Goal: Task Accomplishment & Management: Use online tool/utility

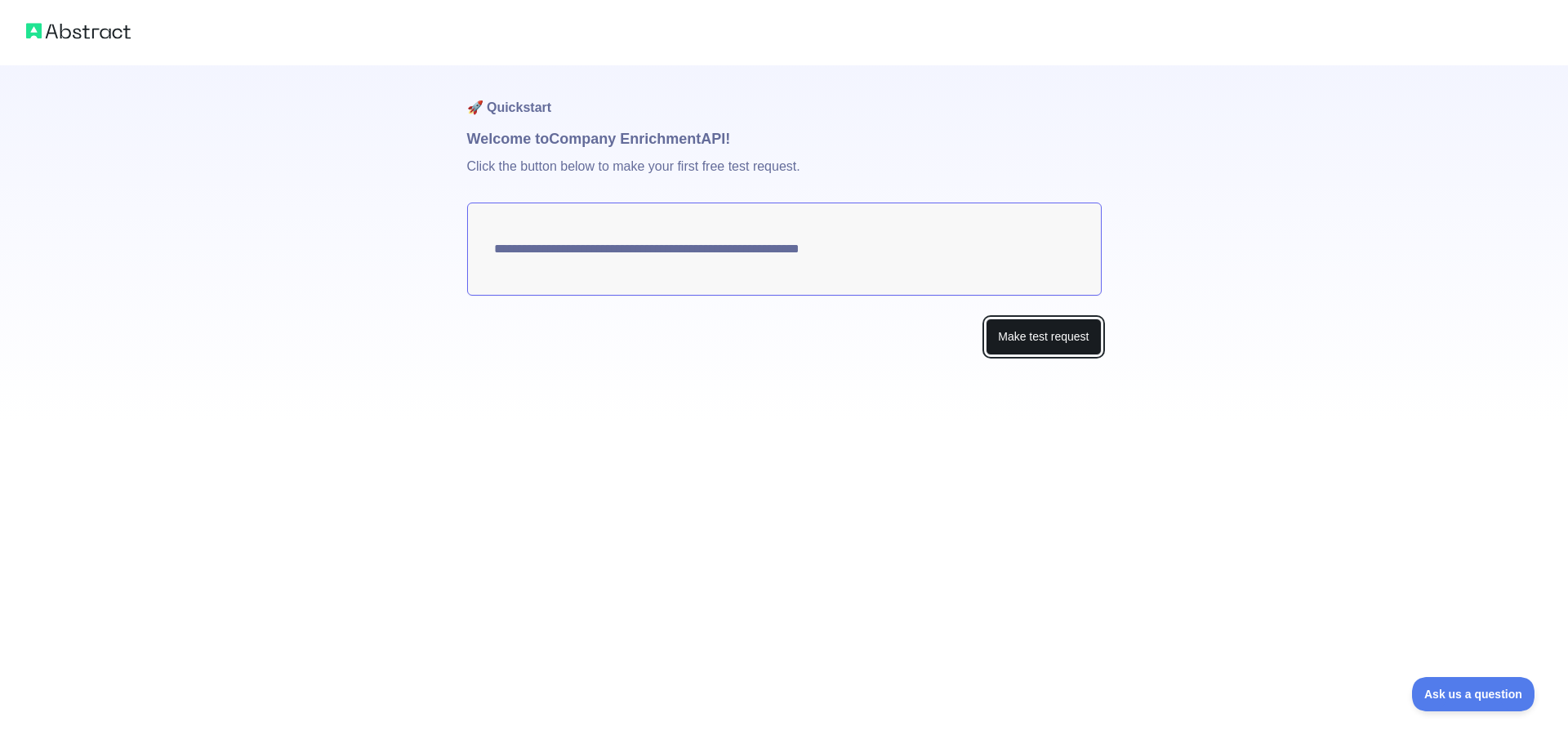
click at [1059, 338] on button "Make test request" at bounding box center [1043, 337] width 115 height 36
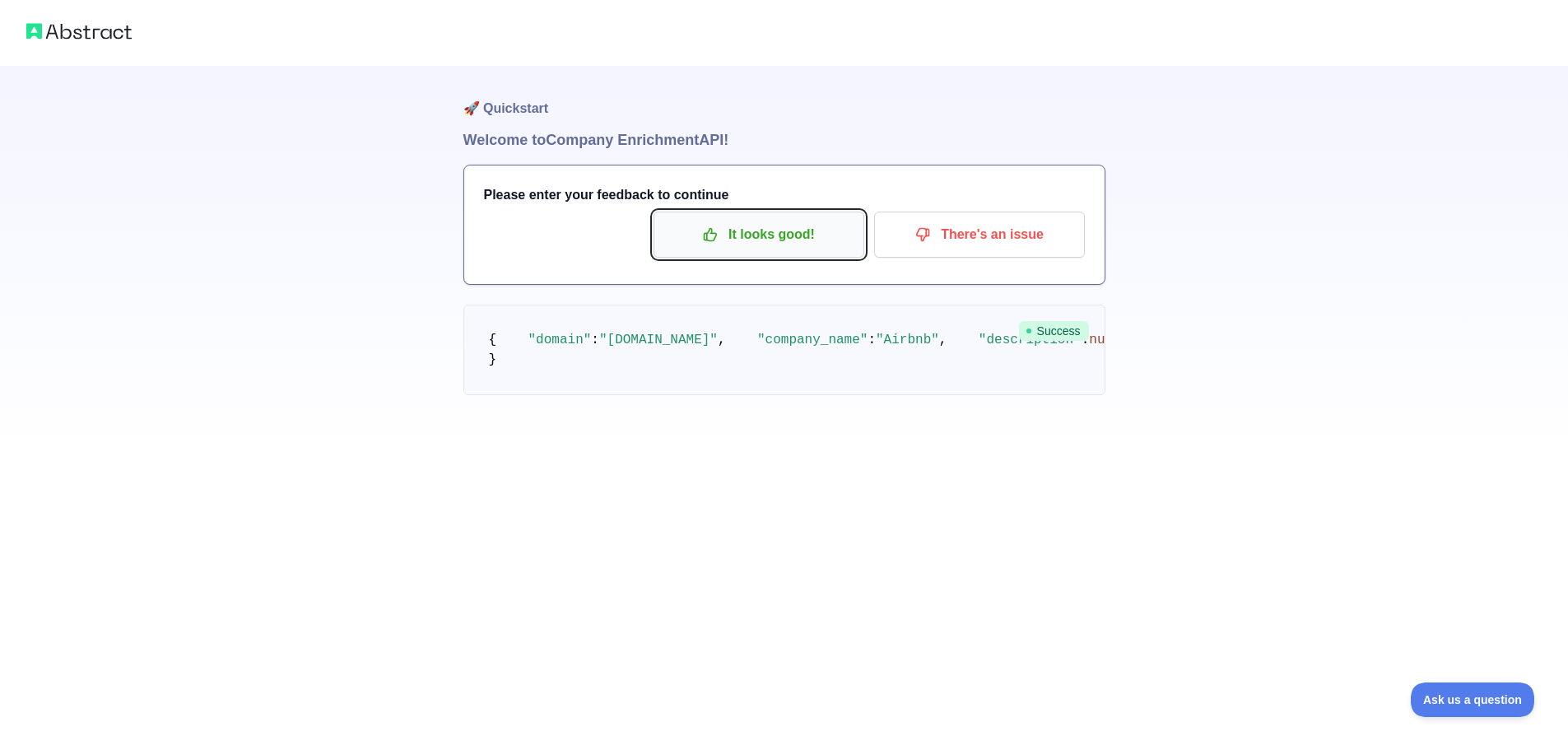
click at [771, 239] on p "It looks good!" at bounding box center [759, 234] width 186 height 28
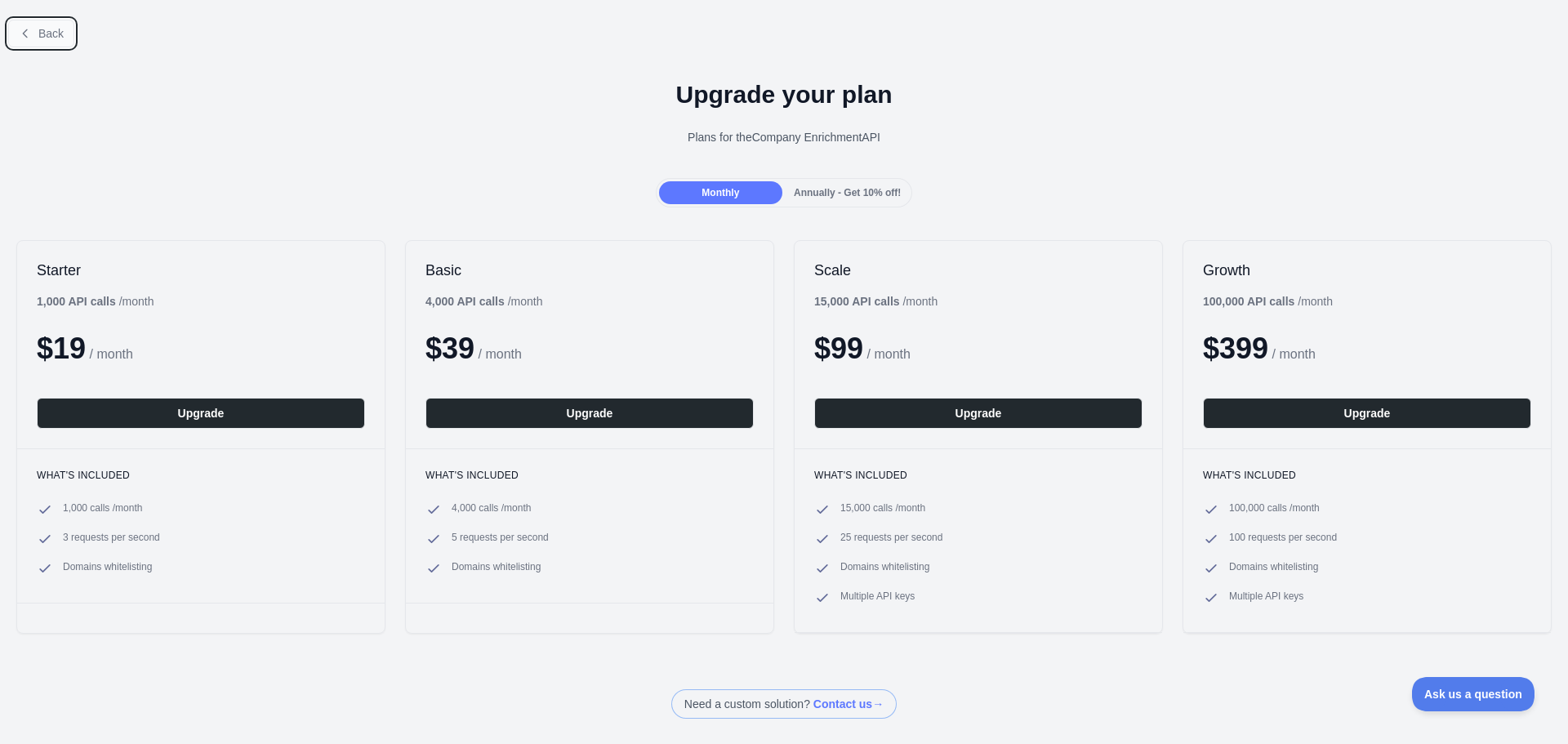
click at [53, 33] on span "Back" at bounding box center [51, 33] width 25 height 13
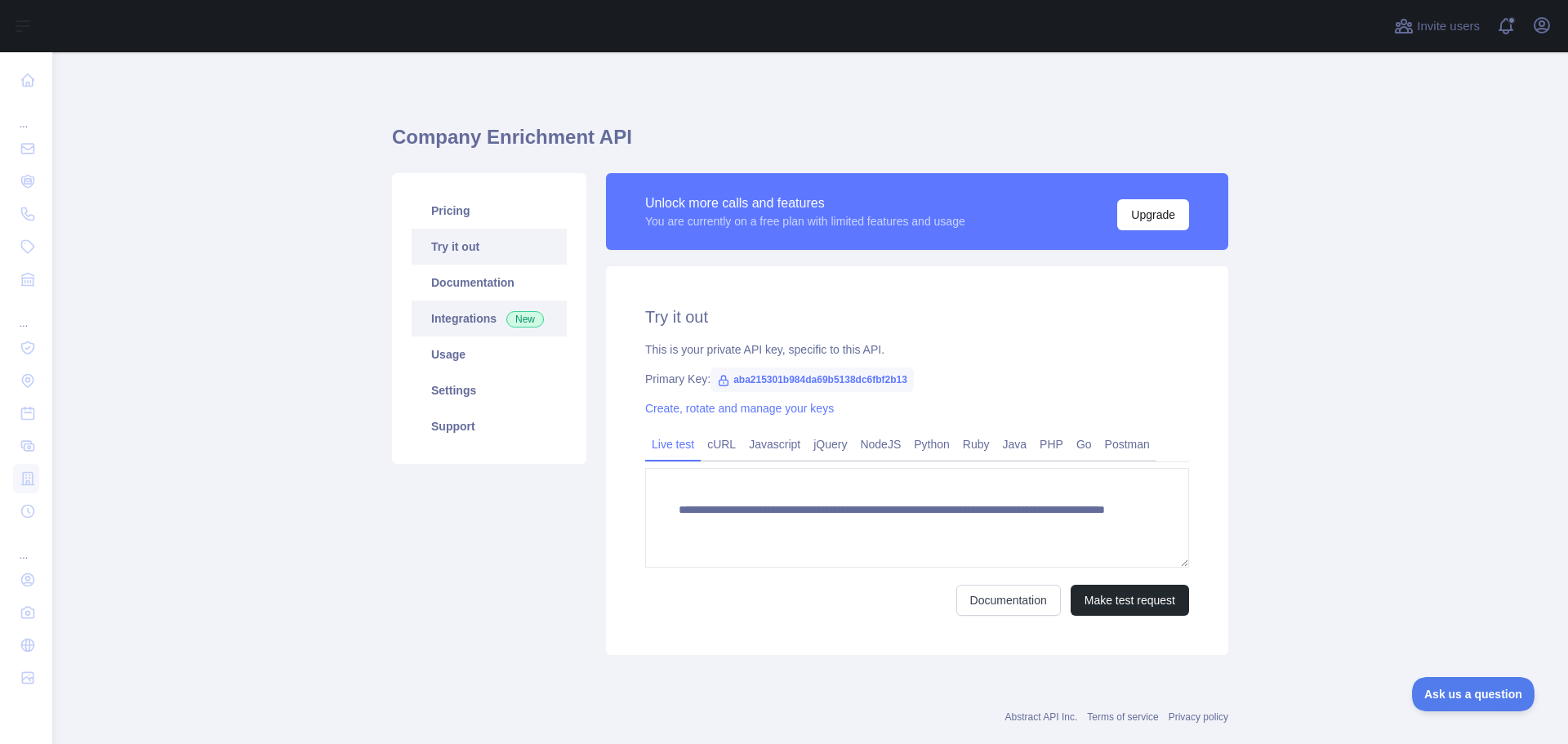
click at [470, 319] on link "Integrations New" at bounding box center [489, 318] width 155 height 36
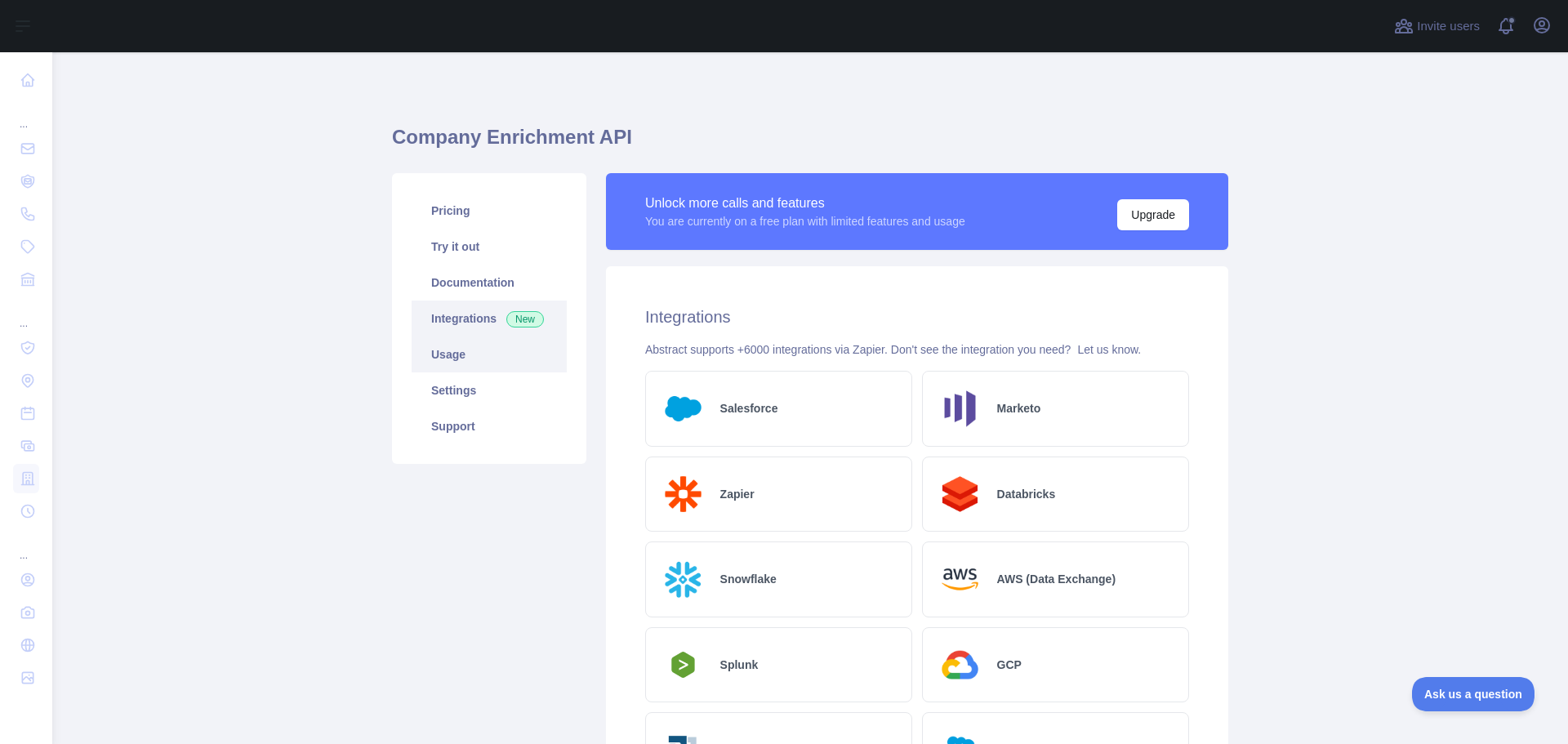
click at [443, 344] on link "Usage" at bounding box center [489, 355] width 155 height 36
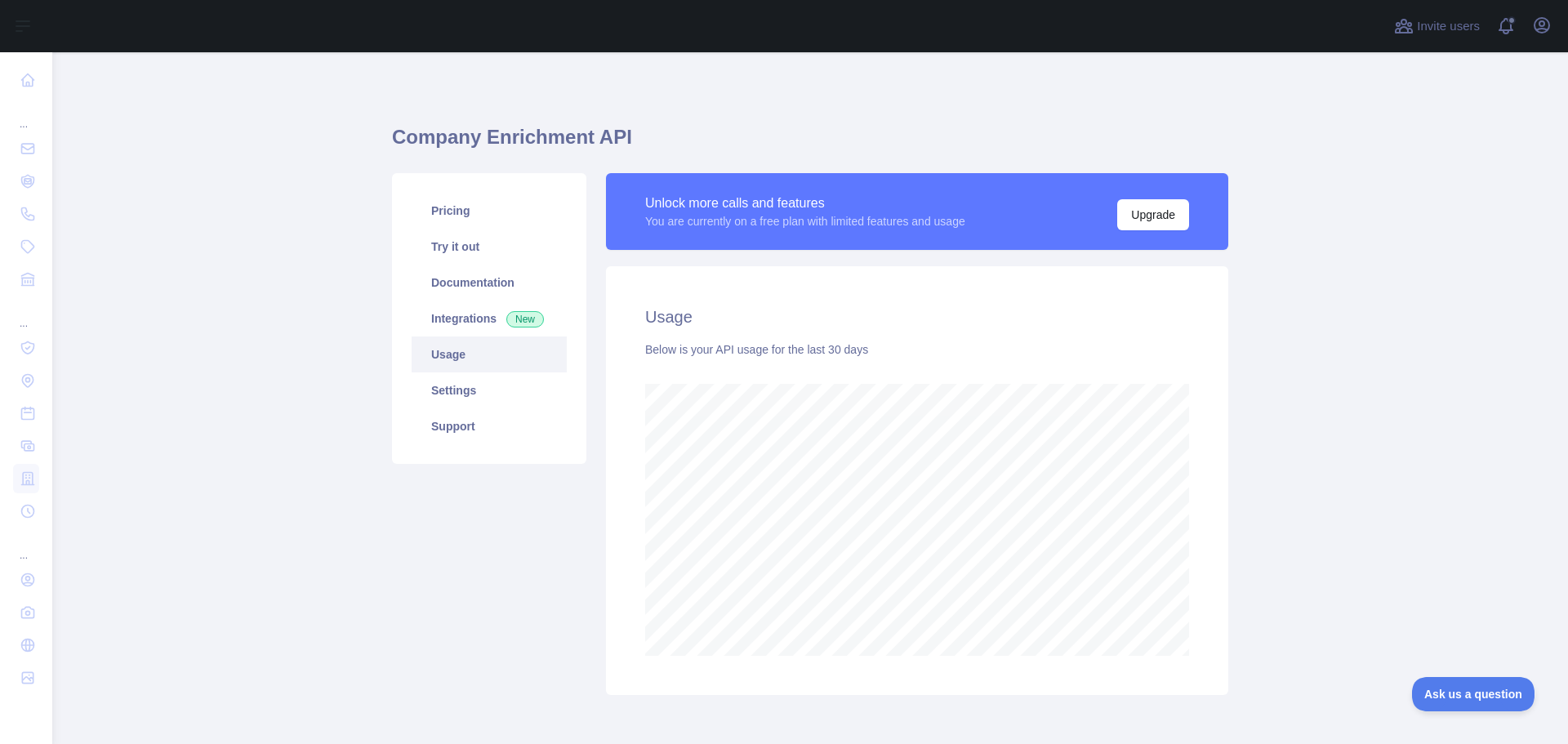
scroll to position [691, 1504]
click at [465, 271] on link "Documentation" at bounding box center [489, 283] width 155 height 36
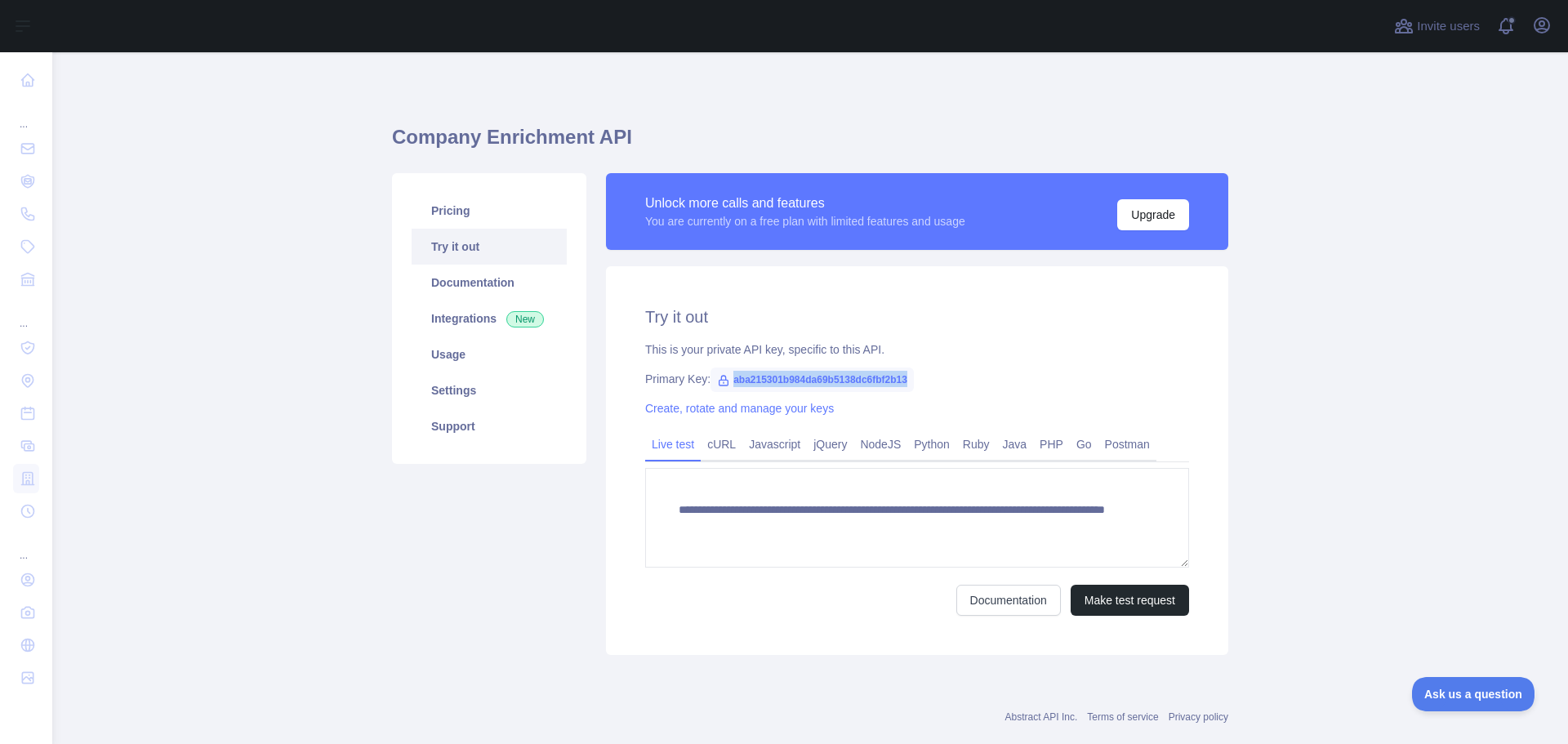
drag, startPoint x: 909, startPoint y: 380, endPoint x: 721, endPoint y: 375, distance: 188.1
click at [721, 375] on div "Primary Key: aba215301b984da69b5138dc6fbf2b13" at bounding box center [917, 379] width 544 height 16
copy span "aba215301b984da69b5138dc6fbf2b13"
